Goal: Information Seeking & Learning: Learn about a topic

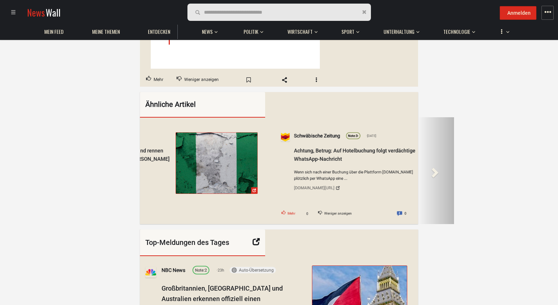
scroll to position [539, 0]
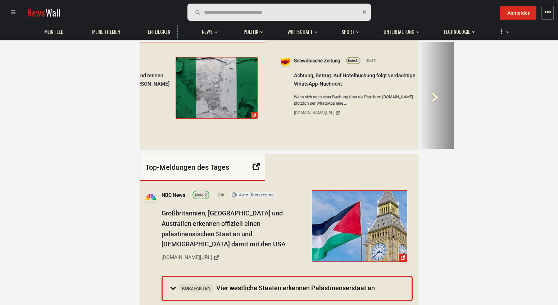
click at [435, 102] on span at bounding box center [434, 97] width 11 height 11
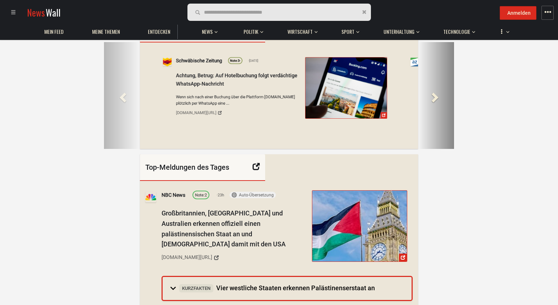
click at [435, 102] on span at bounding box center [434, 97] width 11 height 11
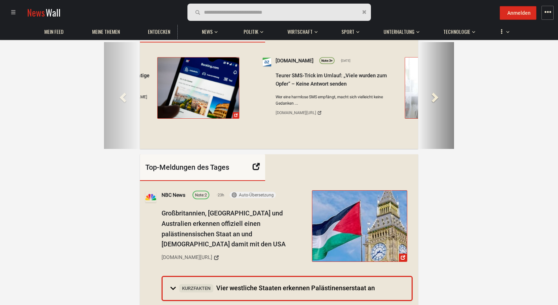
scroll to position [0, 600]
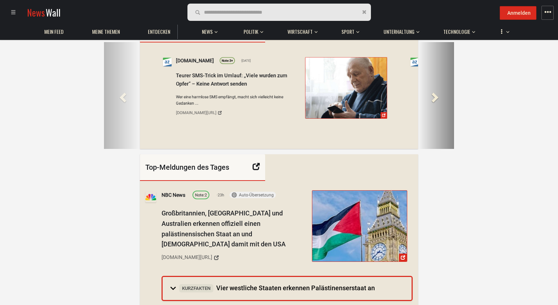
click at [435, 102] on span at bounding box center [434, 97] width 11 height 11
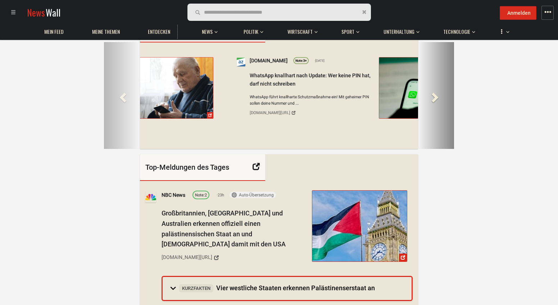
scroll to position [0, 910]
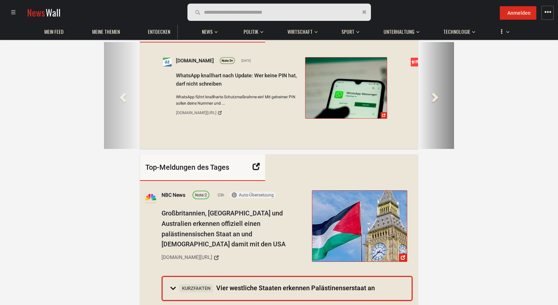
click at [435, 102] on span at bounding box center [434, 97] width 11 height 11
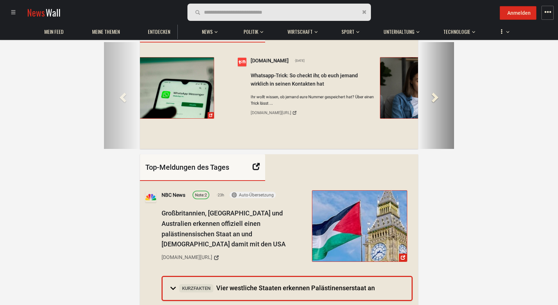
scroll to position [0, 1219]
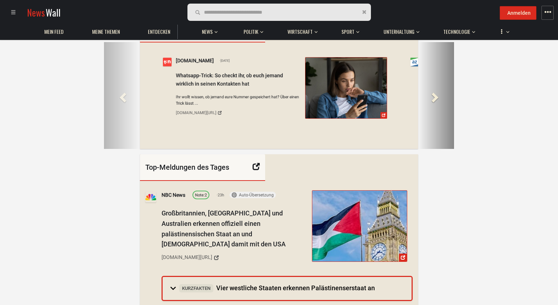
click at [435, 102] on span at bounding box center [434, 97] width 11 height 11
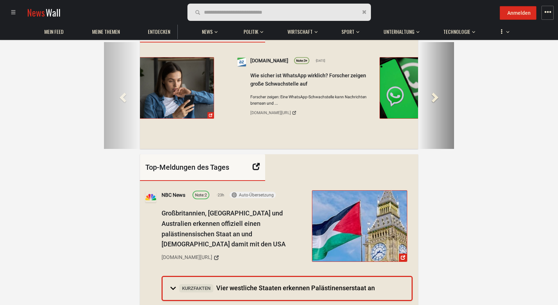
scroll to position [0, 1528]
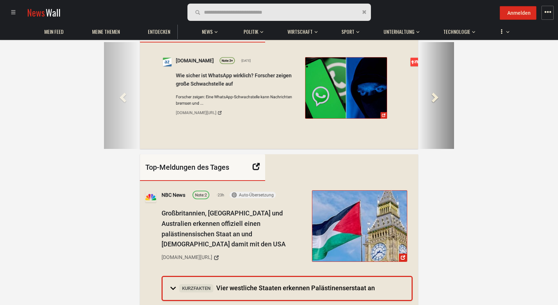
click at [435, 102] on span at bounding box center [434, 97] width 11 height 11
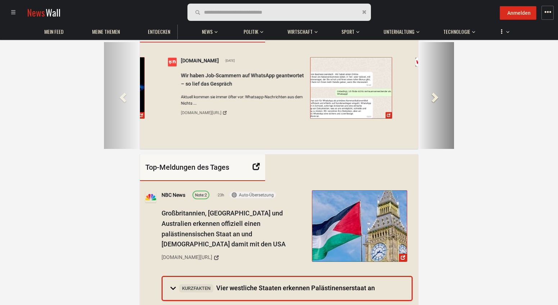
scroll to position [0, 1838]
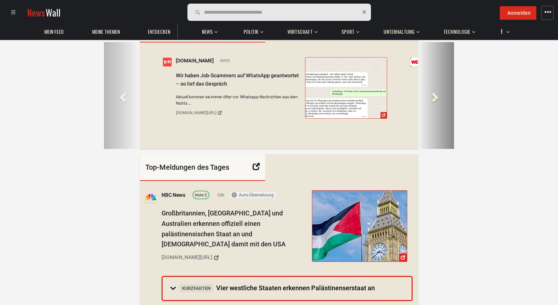
click at [435, 102] on span at bounding box center [434, 97] width 11 height 11
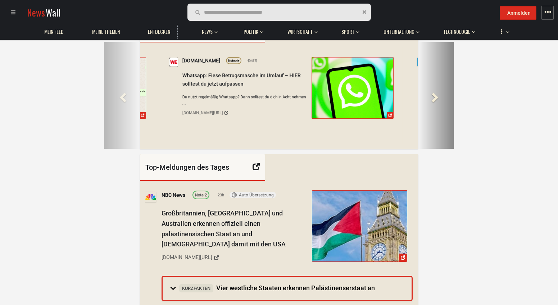
scroll to position [0, 2147]
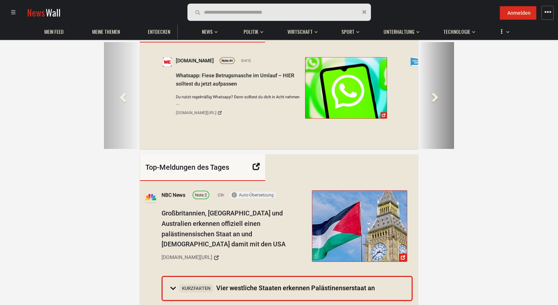
click at [435, 102] on span at bounding box center [434, 97] width 11 height 11
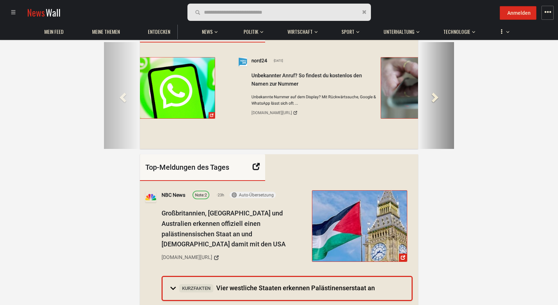
scroll to position [0, 2456]
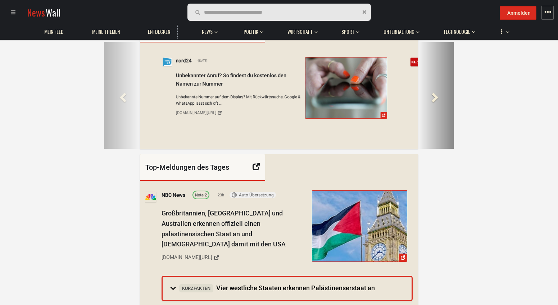
click at [435, 102] on span at bounding box center [434, 97] width 11 height 11
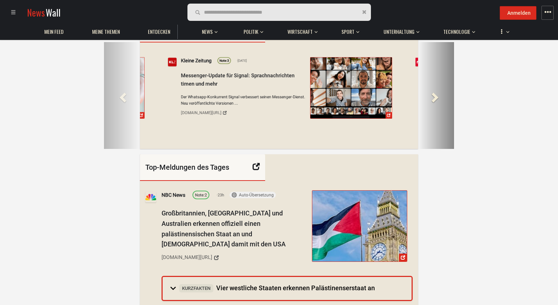
scroll to position [0, 2765]
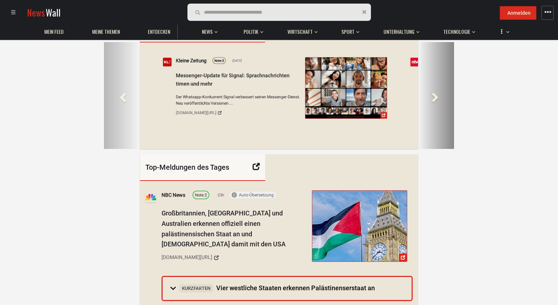
click at [435, 102] on span at bounding box center [434, 97] width 11 height 11
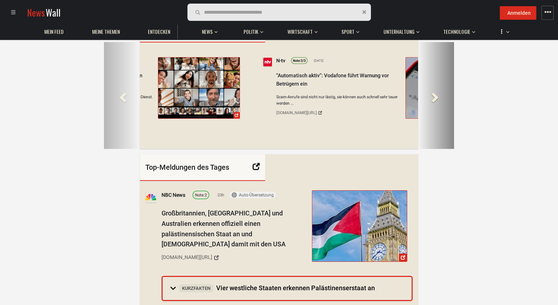
scroll to position [0, 3074]
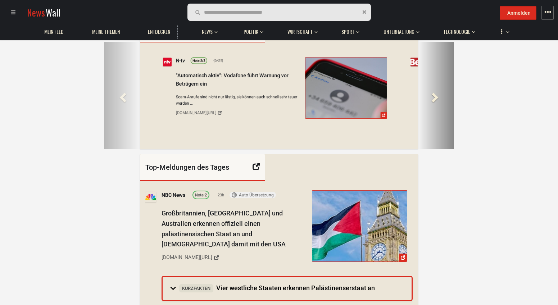
click at [435, 102] on span at bounding box center [434, 97] width 11 height 11
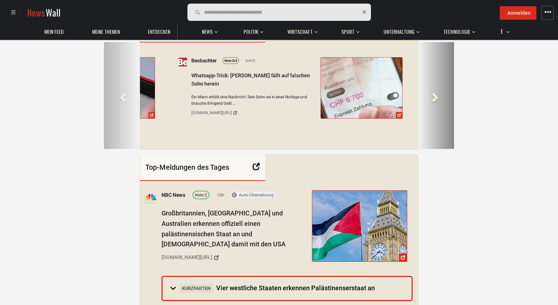
scroll to position [0, 3383]
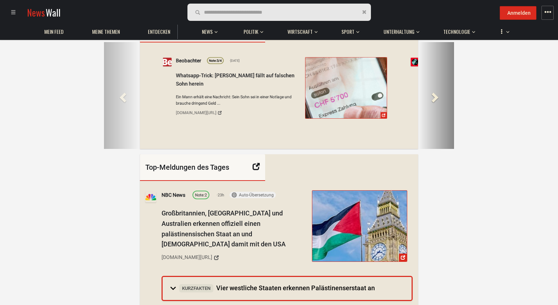
click at [435, 102] on span at bounding box center [434, 97] width 11 height 11
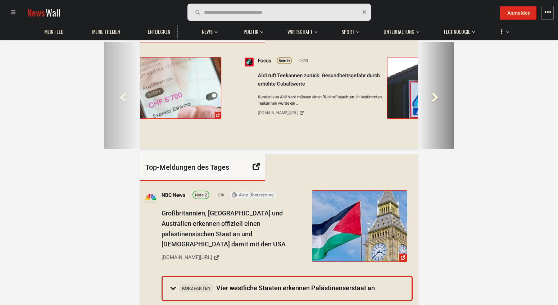
scroll to position [0, 3693]
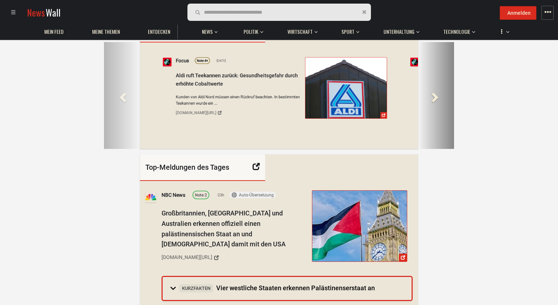
click at [435, 102] on span at bounding box center [434, 97] width 11 height 11
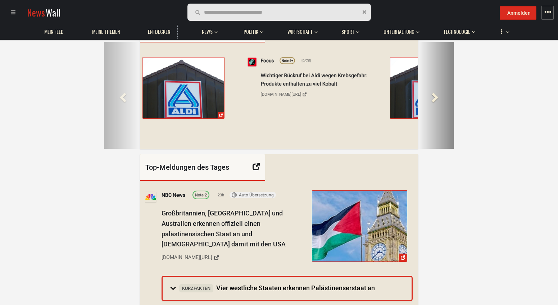
scroll to position [0, 4002]
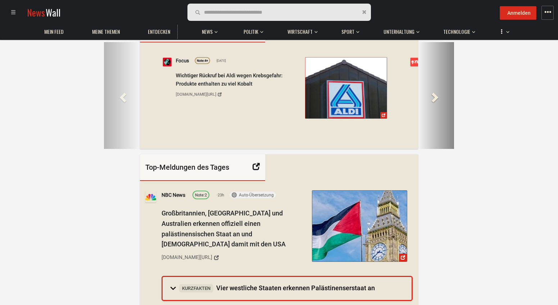
click at [435, 102] on span at bounding box center [434, 97] width 11 height 11
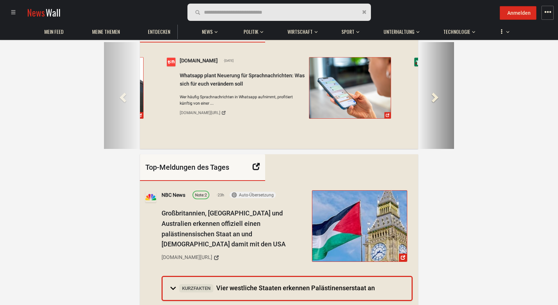
scroll to position [0, 4311]
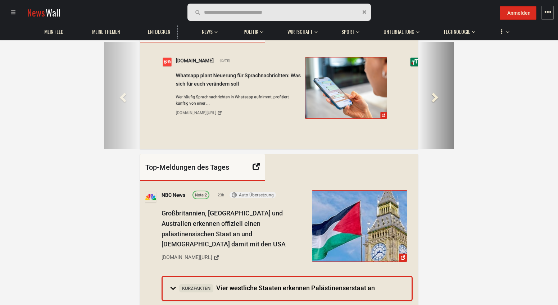
click at [435, 102] on span at bounding box center [434, 97] width 11 height 11
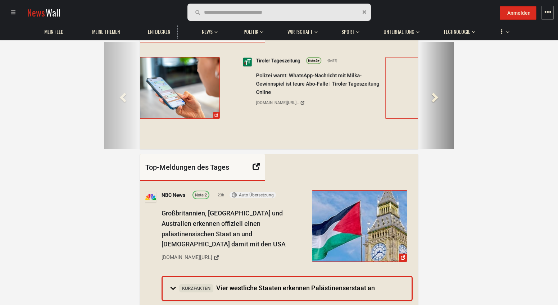
scroll to position [0, 4621]
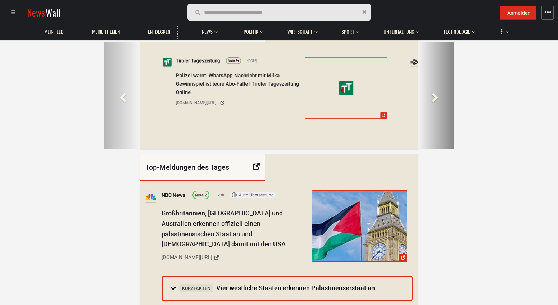
click at [435, 102] on span at bounding box center [434, 97] width 11 height 11
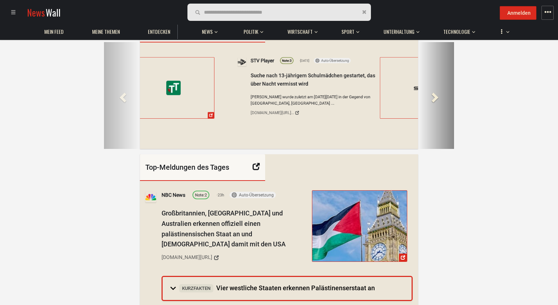
scroll to position [0, 4930]
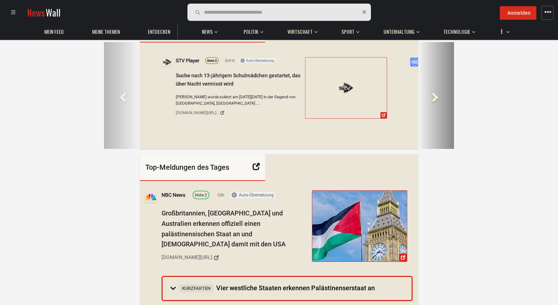
click at [435, 102] on span at bounding box center [434, 97] width 11 height 11
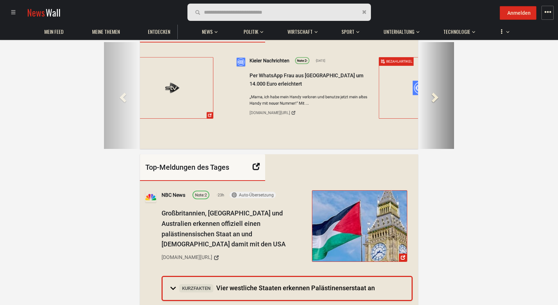
scroll to position [0, 5221]
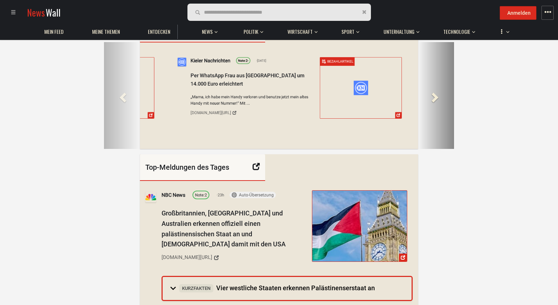
click at [435, 102] on span at bounding box center [434, 97] width 11 height 11
click at [436, 102] on span at bounding box center [434, 97] width 11 height 11
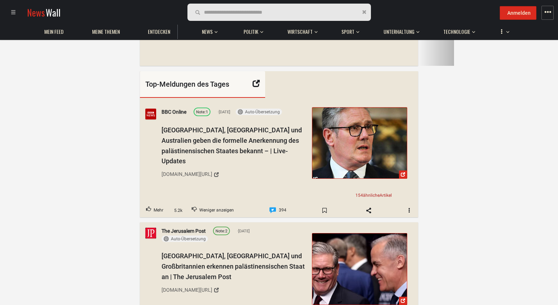
scroll to position [719, 0]
